Goal: Check status: Check status

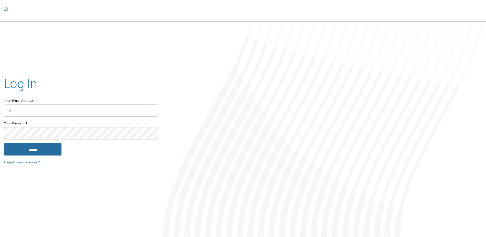
type input "**********"
click at [38, 152] on input "******" at bounding box center [32, 149] width 57 height 12
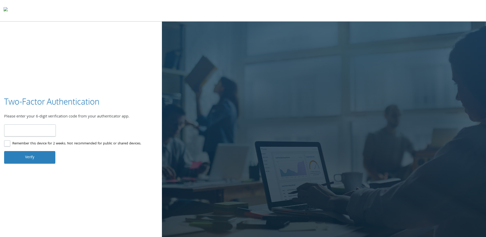
type input "******"
